Goal: Go to known website: Access a specific website the user already knows

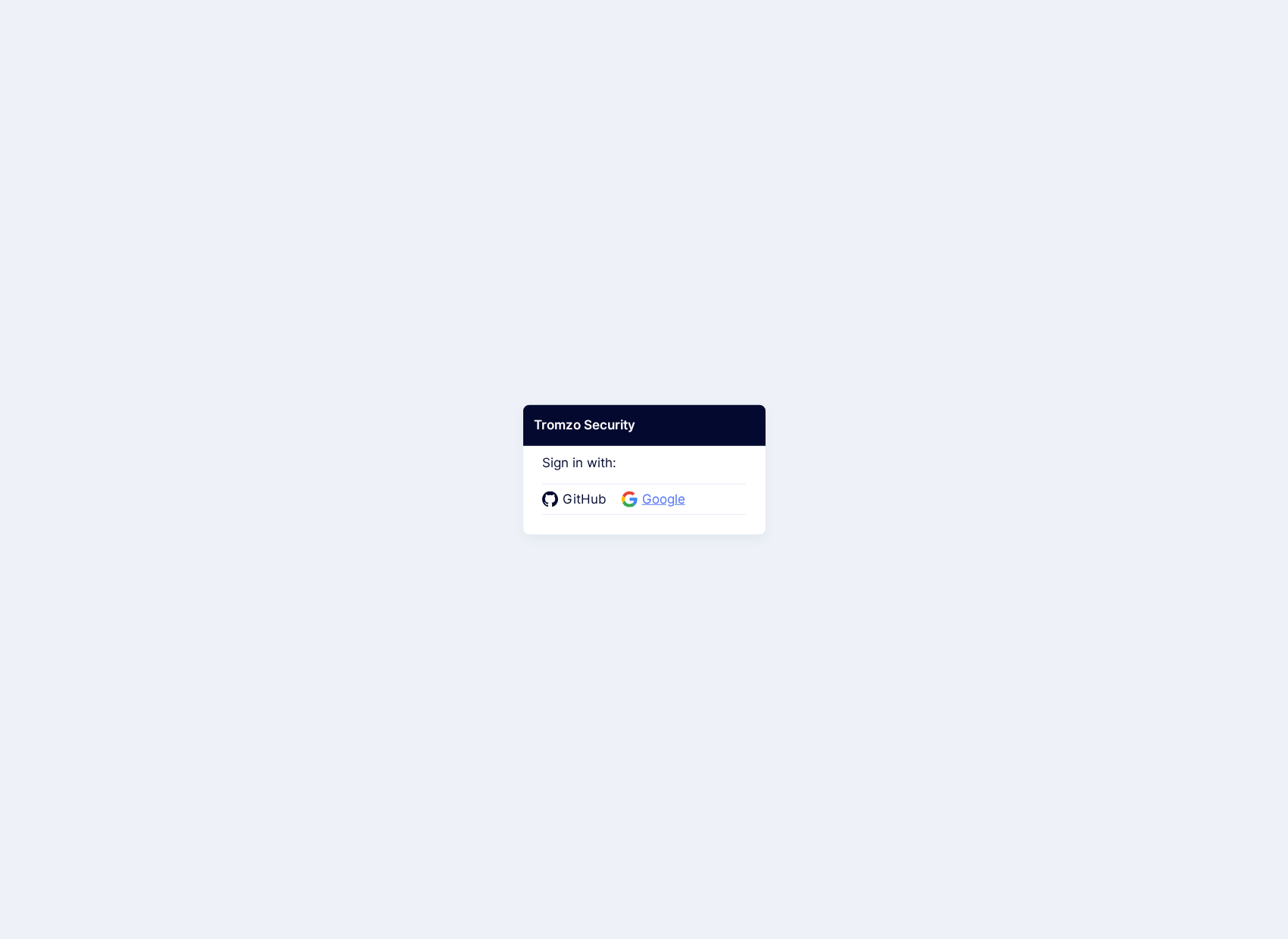
click at [657, 497] on span "Google" at bounding box center [664, 500] width 52 height 20
